Goal: Task Accomplishment & Management: Manage account settings

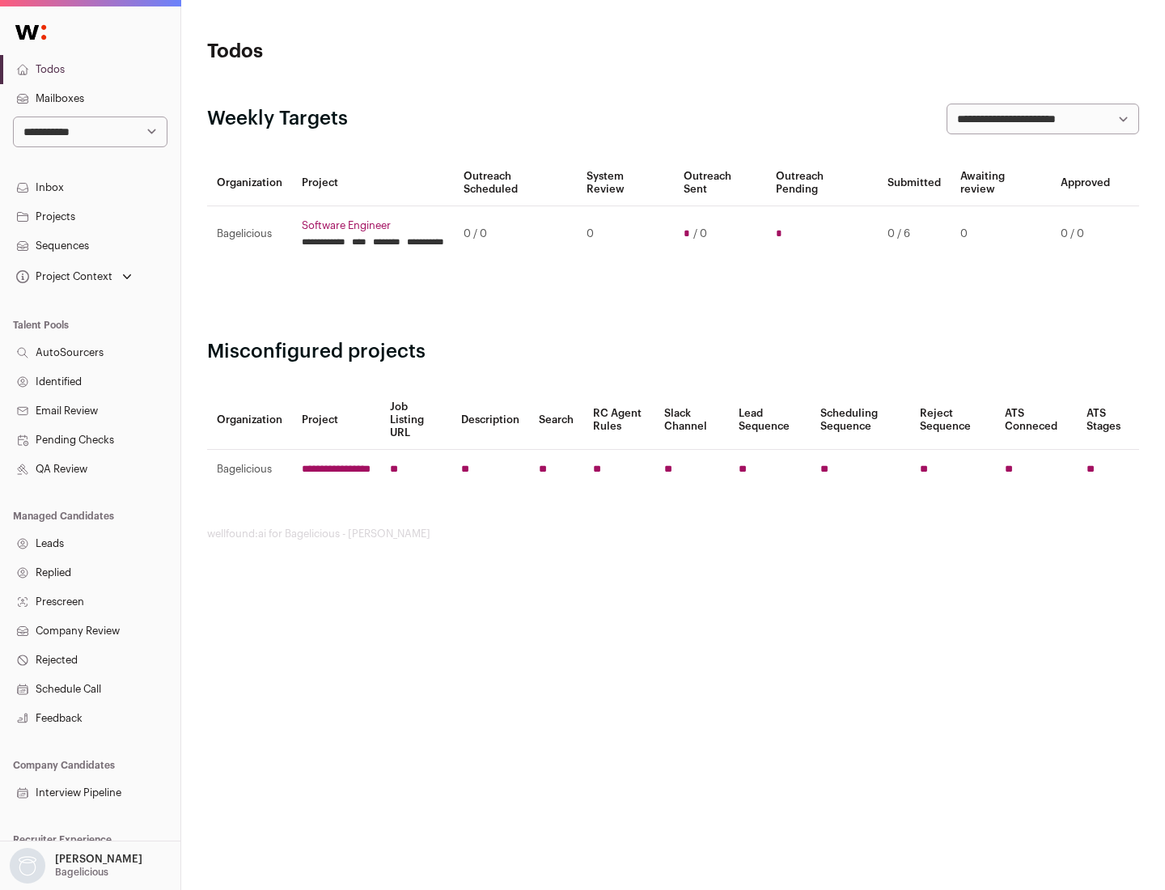
click at [90, 216] on link "Projects" at bounding box center [90, 216] width 180 height 29
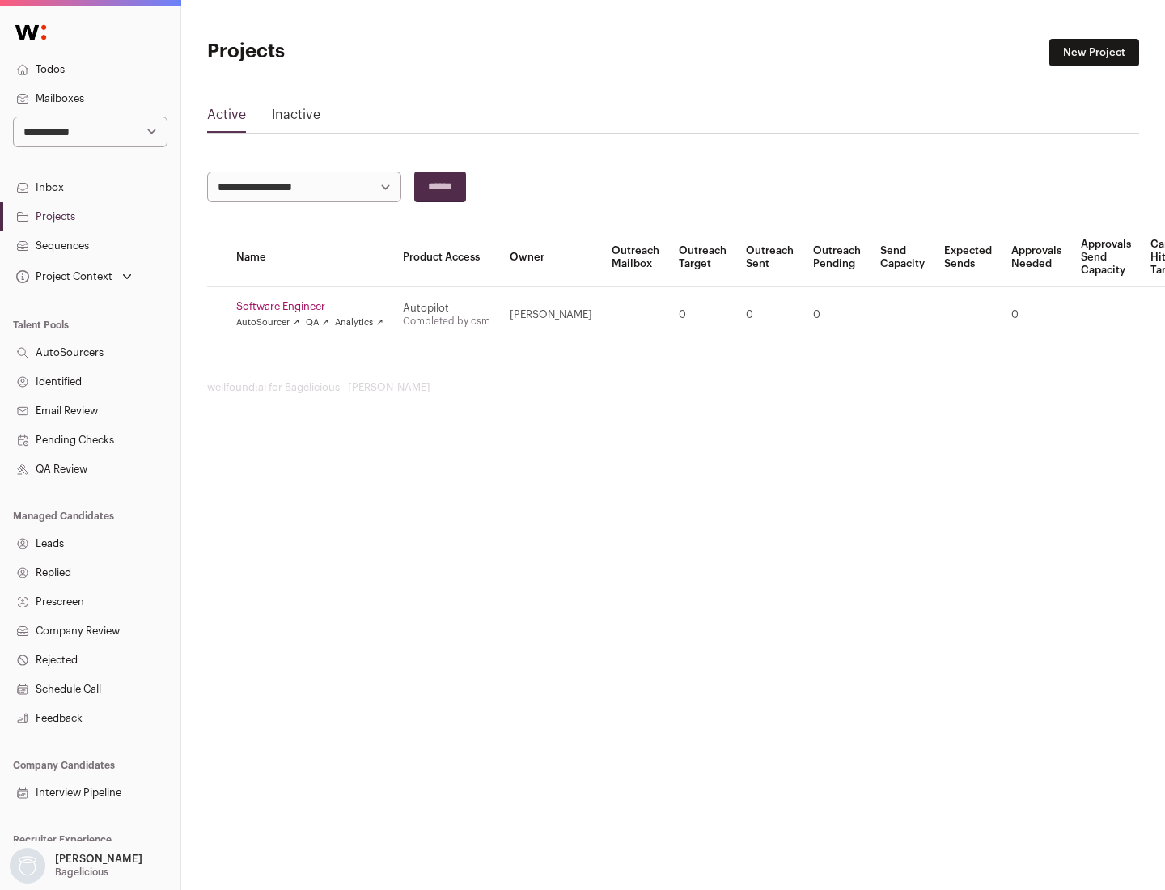
click at [315, 307] on link "Software Engineer" at bounding box center [309, 306] width 147 height 13
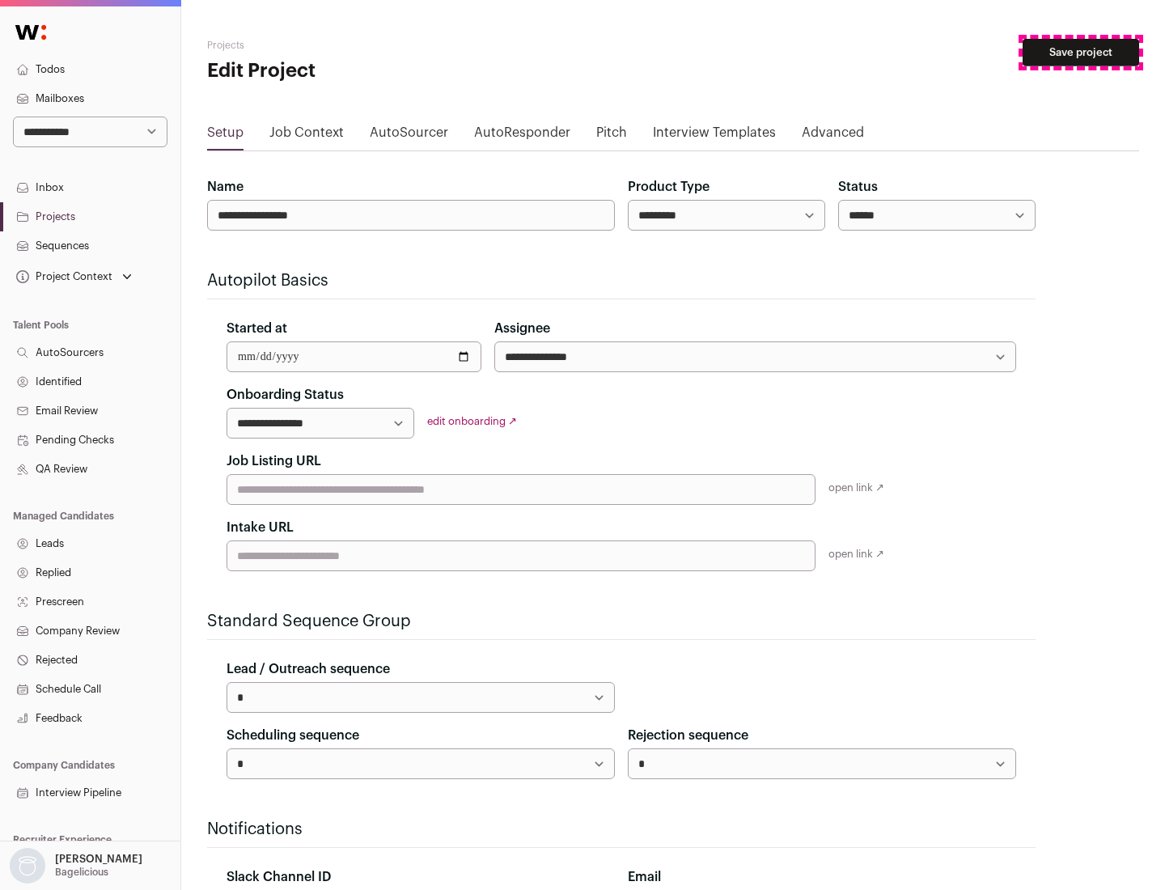
click at [1081, 53] on button "Save project" at bounding box center [1081, 53] width 117 height 28
